Goal: Task Accomplishment & Management: Use online tool/utility

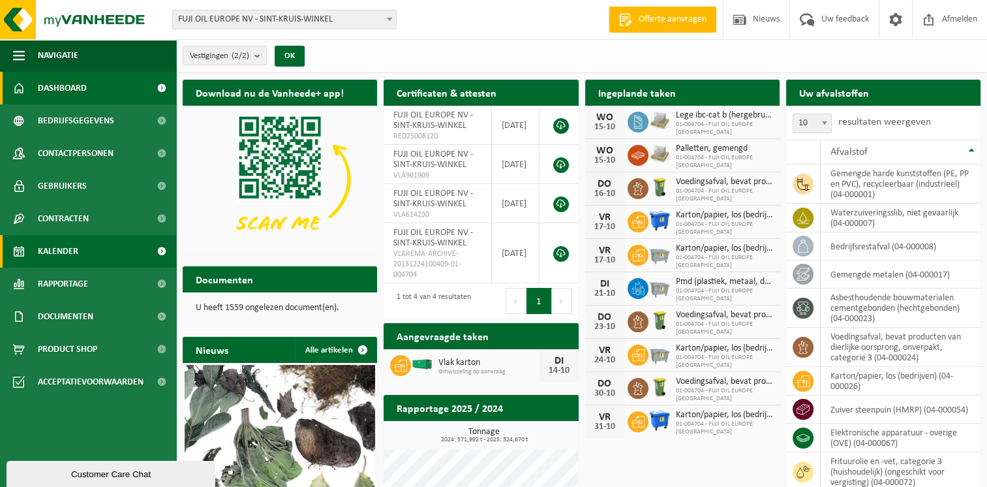
click at [73, 253] on span "Kalender" at bounding box center [58, 251] width 40 height 33
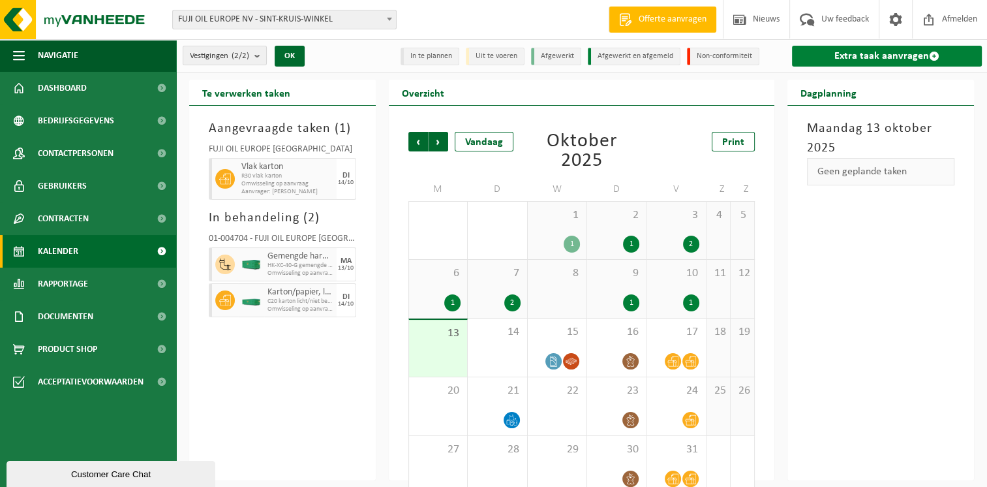
click at [847, 56] on link "Extra taak aanvragen" at bounding box center [887, 56] width 190 height 21
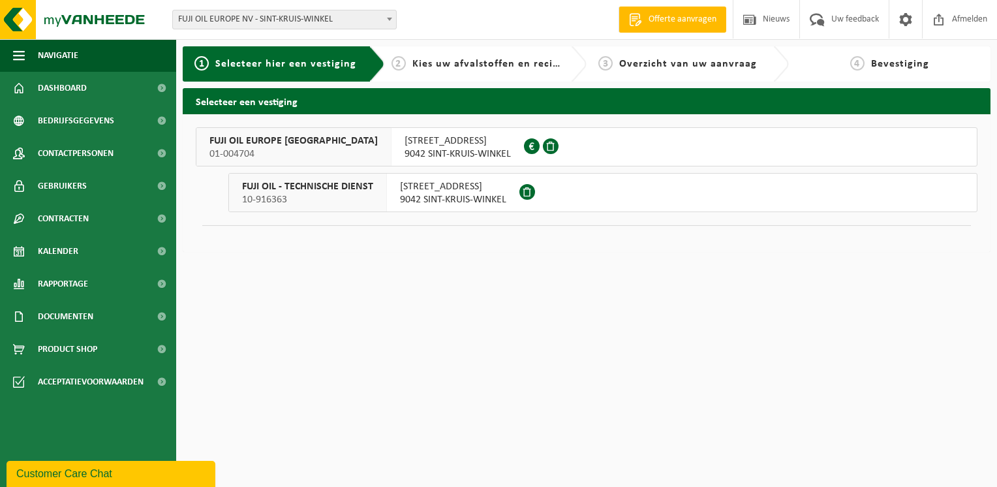
click at [405, 149] on span "9042 SINT-KRUIS-WINKEL" at bounding box center [458, 154] width 106 height 13
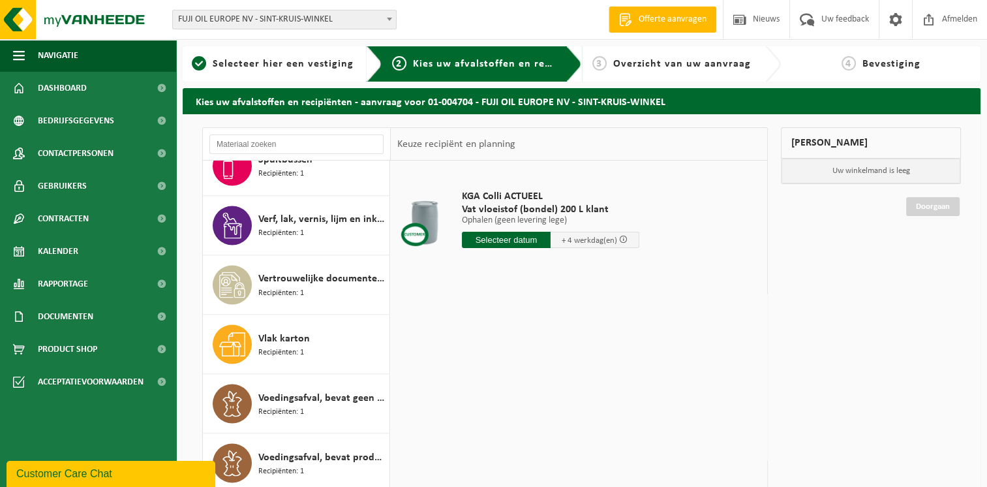
scroll to position [2394, 0]
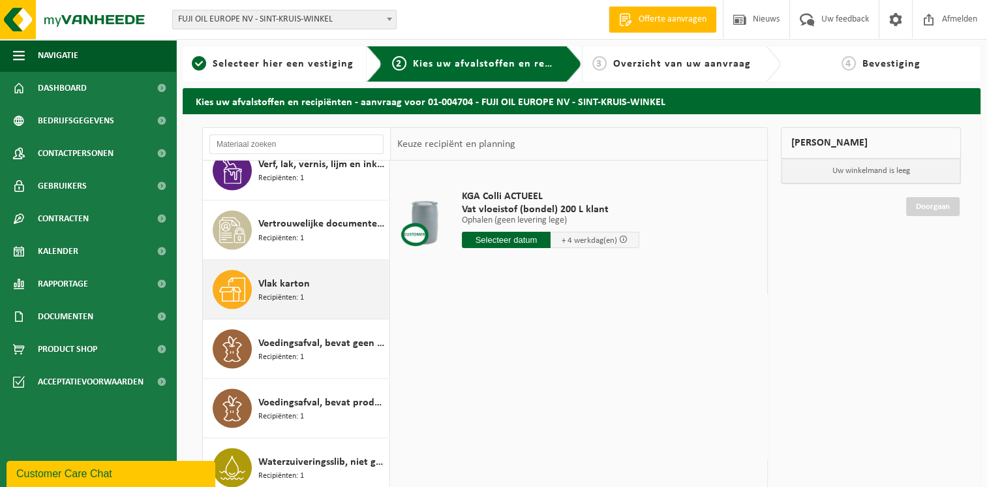
click at [304, 275] on span "Vlak karton" at bounding box center [284, 283] width 52 height 16
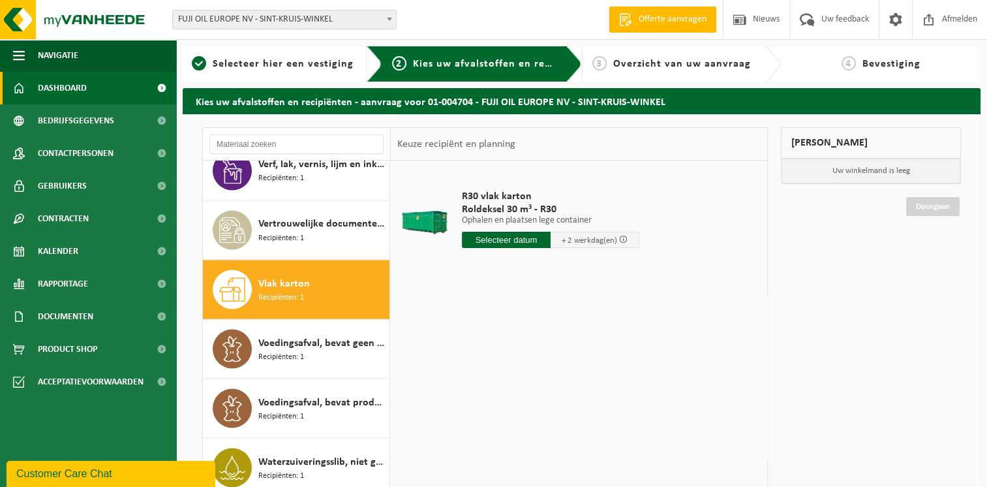
click at [76, 90] on span "Dashboard" at bounding box center [62, 88] width 49 height 33
